Goal: Download file/media

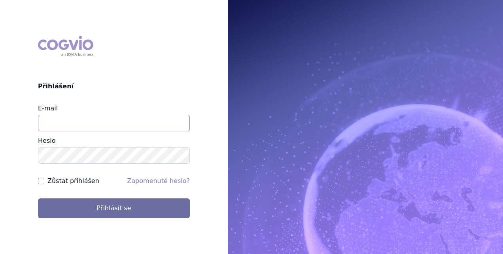
click at [117, 122] on input "E-mail" at bounding box center [114, 123] width 152 height 17
type input "[PERSON_NAME][EMAIL_ADDRESS][PERSON_NAME][DOMAIN_NAME]"
click at [38, 199] on button "Přihlásit se" at bounding box center [114, 209] width 152 height 20
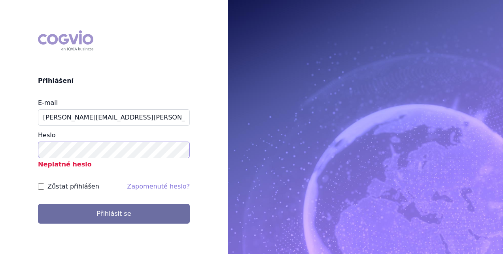
click at [38, 204] on button "Přihlásit se" at bounding box center [114, 214] width 152 height 20
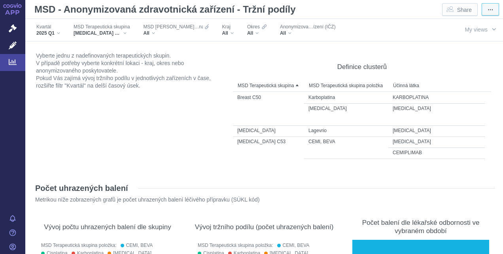
click at [481, 11] on button "⋯" at bounding box center [489, 9] width 17 height 13
click at [488, 23] on button "Export" at bounding box center [477, 24] width 32 height 11
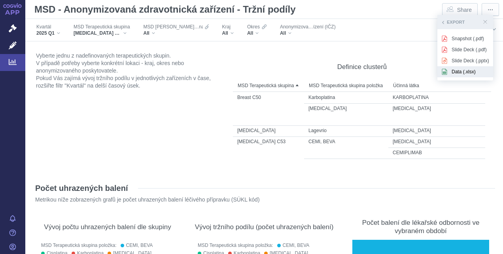
click at [454, 72] on span "Data (.xlsx)" at bounding box center [470, 71] width 38 height 7
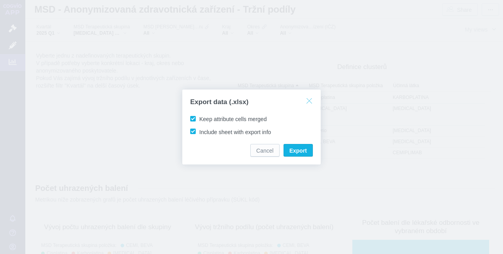
click at [312, 100] on button "Close dialog" at bounding box center [309, 100] width 12 height 11
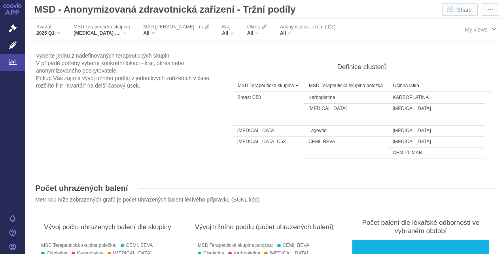
click at [476, 25] on span "My views" at bounding box center [475, 29] width 23 height 9
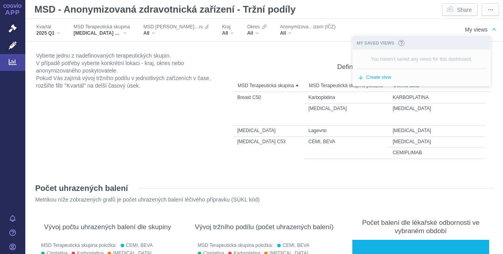
click at [476, 26] on span "My views" at bounding box center [475, 29] width 23 height 9
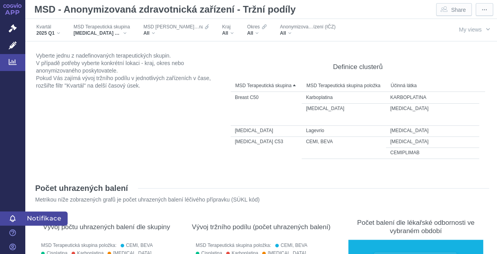
click at [12, 222] on icon at bounding box center [12, 219] width 5 height 6
